Goal: Transaction & Acquisition: Purchase product/service

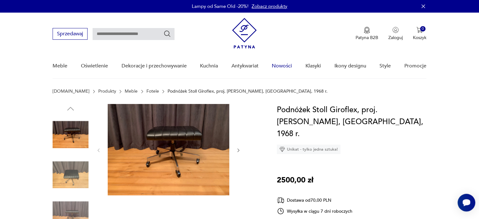
click at [277, 65] on link "Nowości" at bounding box center [282, 66] width 20 height 24
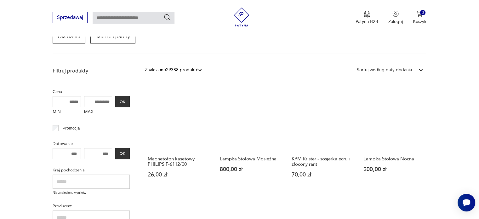
scroll to position [123, 0]
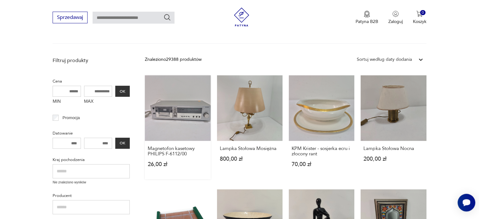
click at [191, 98] on link "Magnetofon kasetowy PHILIPS F-6112/00 26,00 zł" at bounding box center [178, 127] width 66 height 104
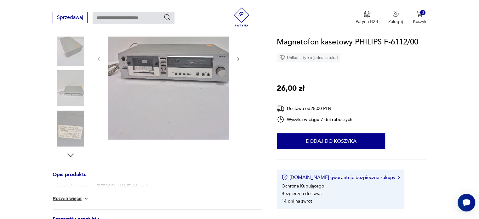
scroll to position [100, 0]
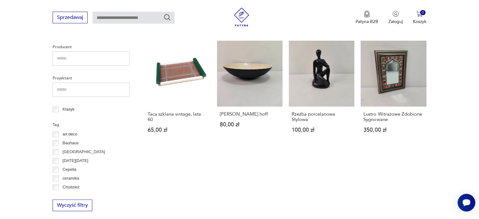
scroll to position [217, 0]
